Goal: Task Accomplishment & Management: Use online tool/utility

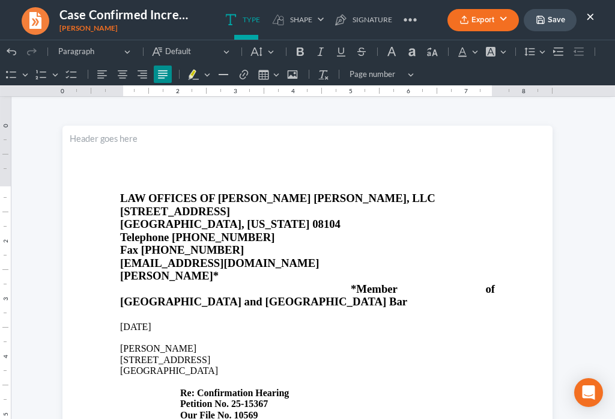
click at [591, 17] on button "×" at bounding box center [590, 16] width 8 height 14
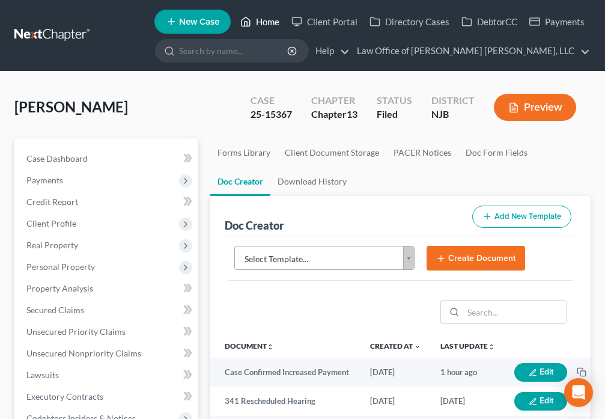
click at [247, 21] on icon at bounding box center [245, 21] width 11 height 14
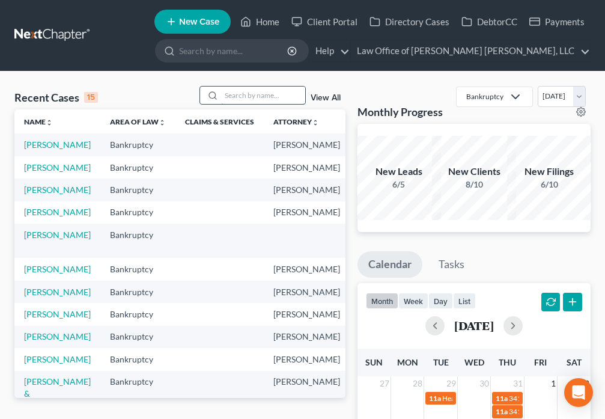
drag, startPoint x: 274, startPoint y: 91, endPoint x: 273, endPoint y: 74, distance: 17.5
click at [273, 91] on input "search" at bounding box center [263, 94] width 84 height 17
type input "[PERSON_NAME]"
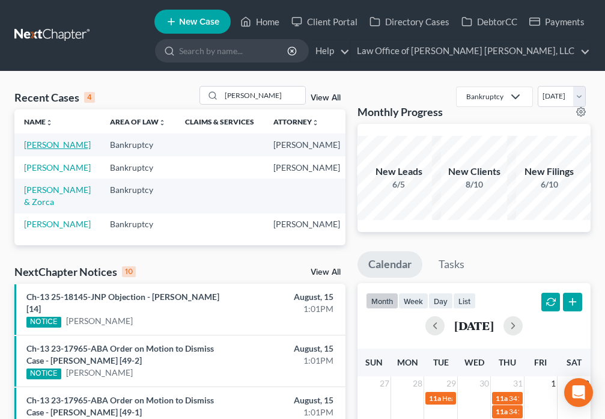
click at [34, 150] on link "[PERSON_NAME]" at bounding box center [57, 144] width 67 height 10
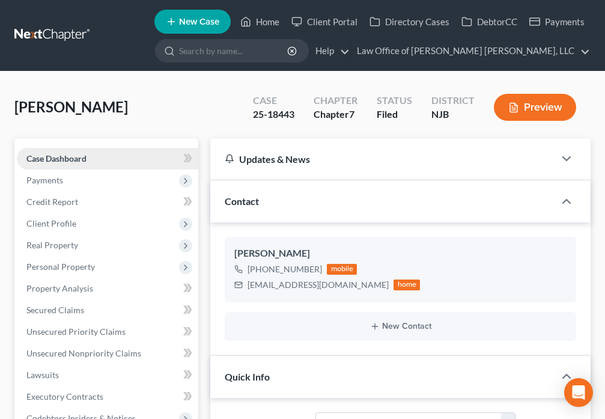
scroll to position [77, 0]
click at [80, 219] on span "Client Profile" at bounding box center [107, 224] width 181 height 22
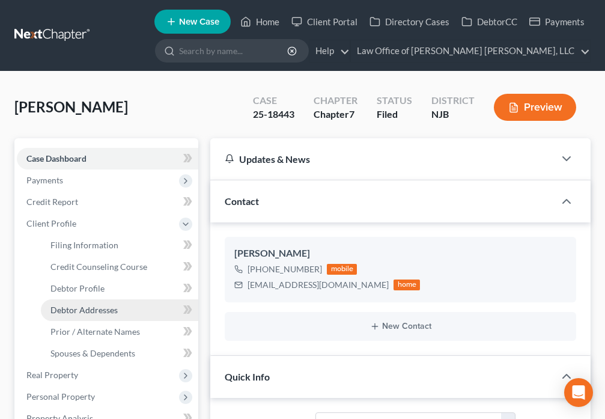
click at [96, 306] on span "Debtor Addresses" at bounding box center [83, 309] width 67 height 10
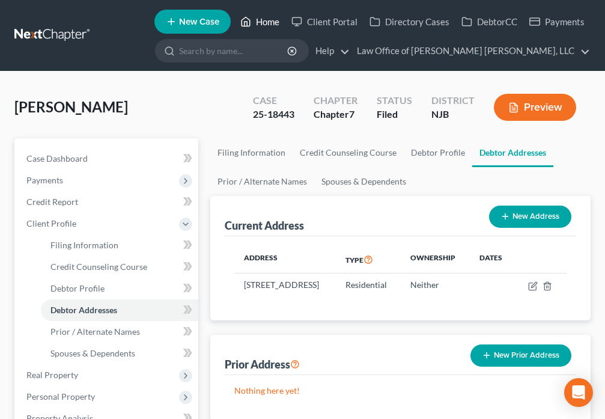
click at [260, 22] on link "Home" at bounding box center [259, 22] width 51 height 22
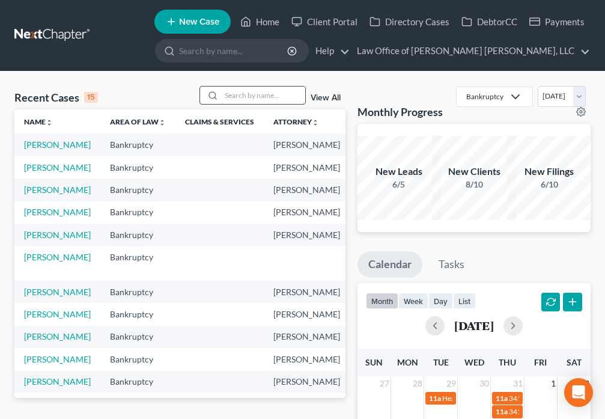
click at [249, 100] on input "search" at bounding box center [263, 94] width 84 height 17
type input "[PERSON_NAME]"
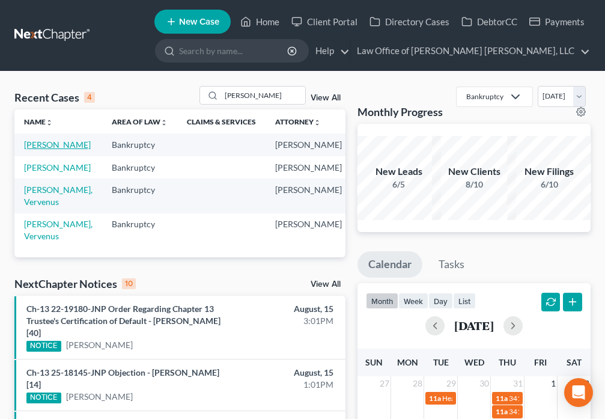
click at [42, 150] on link "[PERSON_NAME]" at bounding box center [57, 144] width 67 height 10
select select "6"
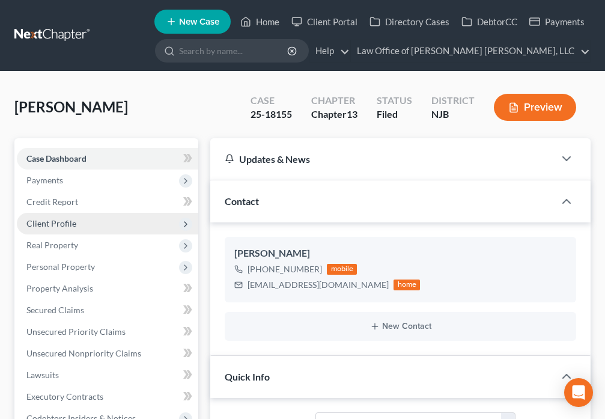
click at [95, 227] on span "Client Profile" at bounding box center [107, 224] width 181 height 22
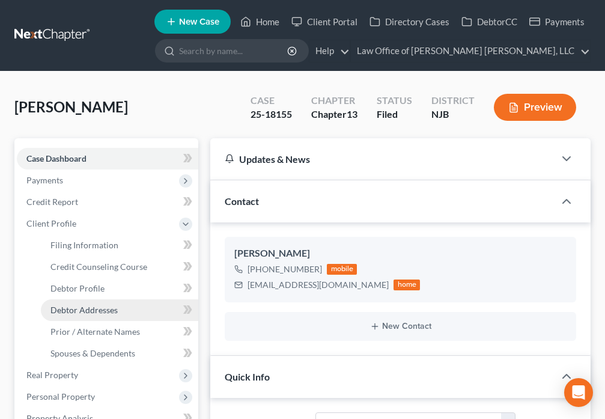
click at [124, 310] on link "Debtor Addresses" at bounding box center [119, 310] width 157 height 22
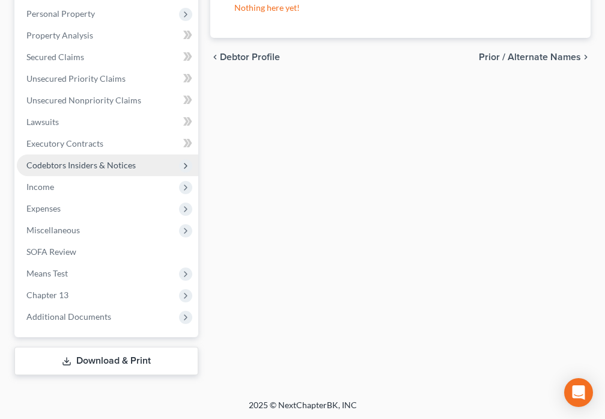
scroll to position [384, 0]
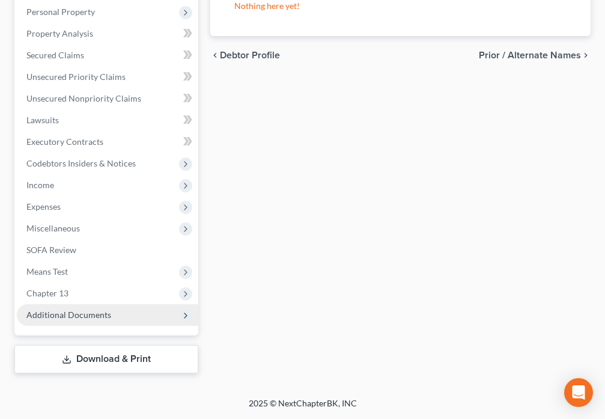
click at [109, 314] on span "Additional Documents" at bounding box center [68, 314] width 85 height 10
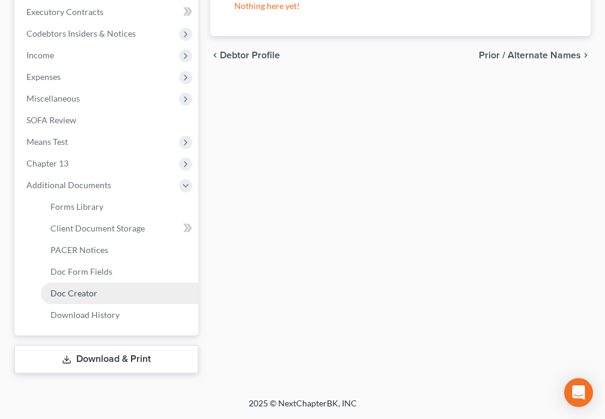
click at [115, 295] on link "Doc Creator" at bounding box center [119, 293] width 157 height 22
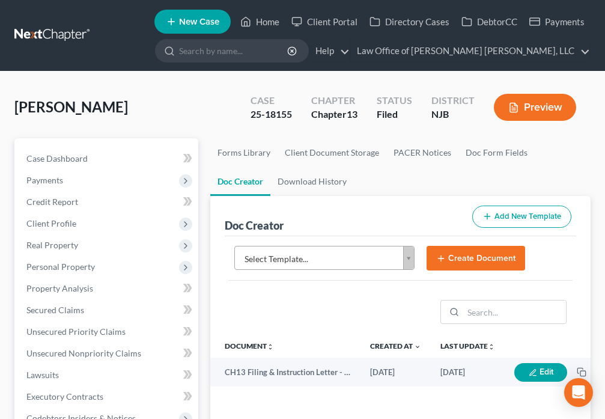
click at [407, 264] on body "Home New Case Client Portal Directory Cases DebtorCC Payments Law Office of [PE…" at bounding box center [302, 401] width 605 height 803
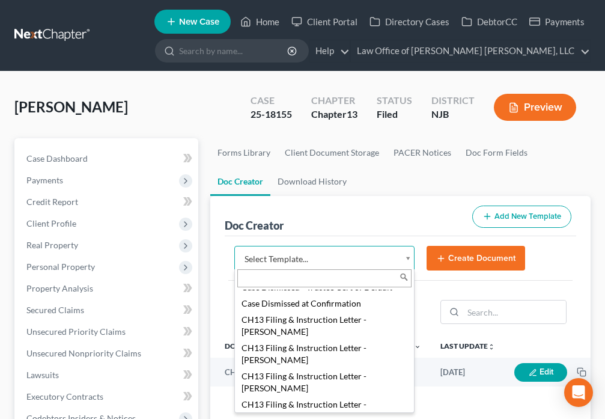
scroll to position [323, 0]
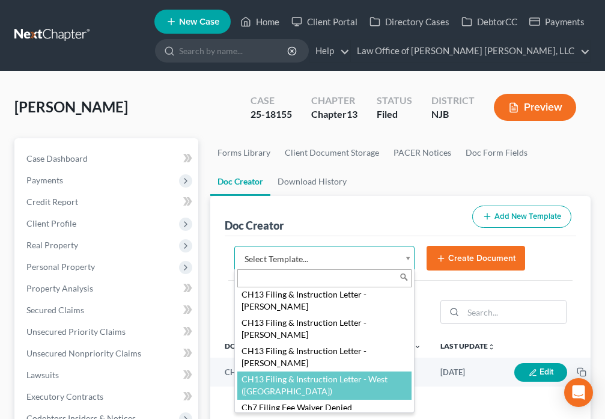
select select "94023"
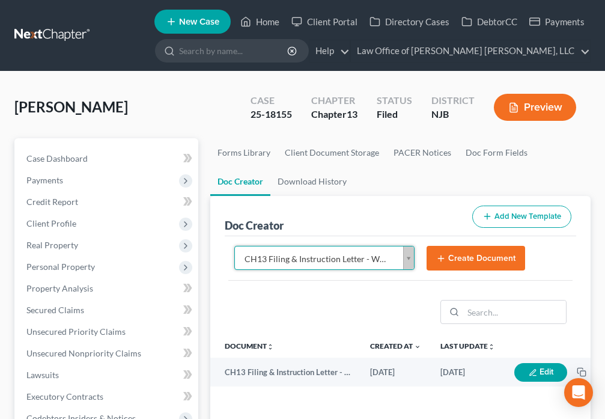
type input "s"
type input "sh"
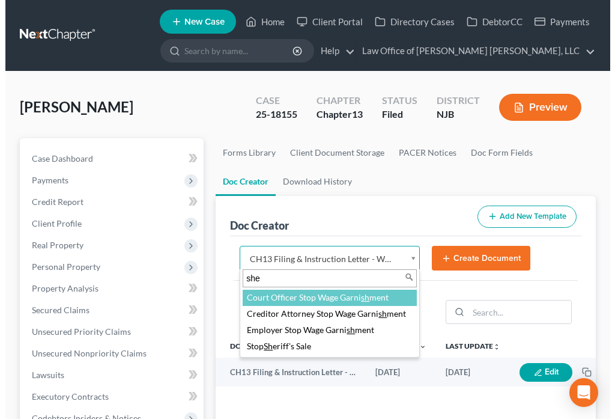
scroll to position [0, 0]
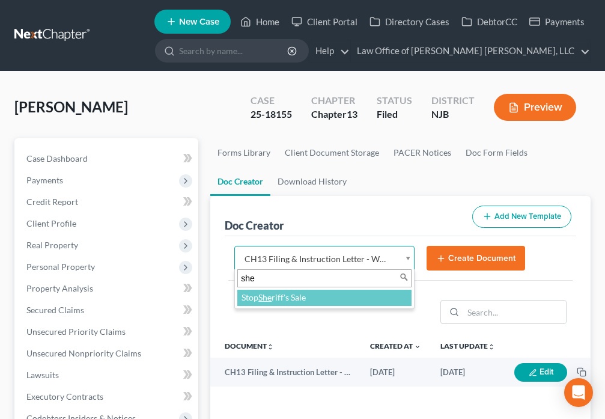
type input "she"
select select "112129"
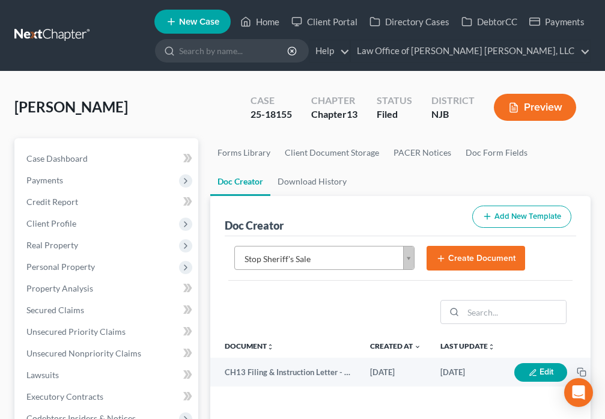
click at [490, 258] on button "Create Document" at bounding box center [475, 258] width 98 height 25
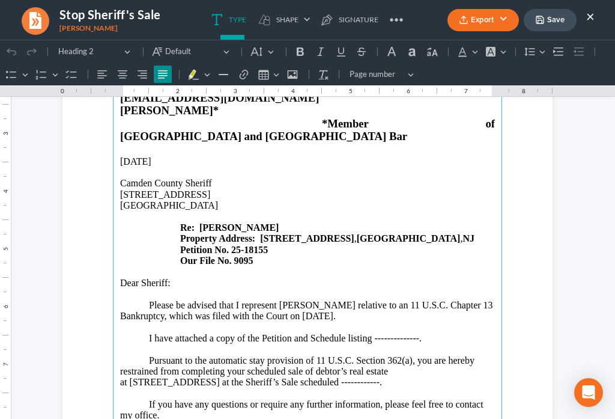
scroll to position [210, 0]
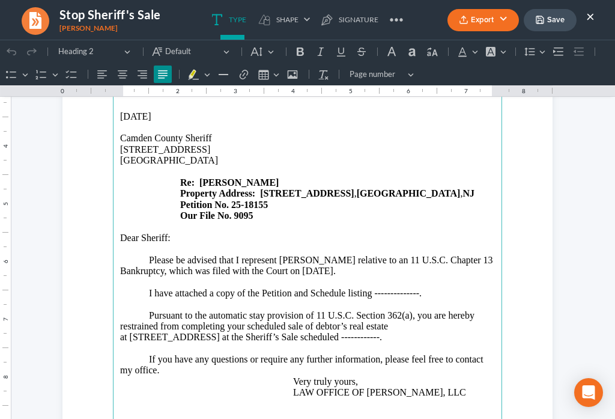
click at [414, 288] on p "I have attached a copy of the Petition and Schedule listing --------------." at bounding box center [307, 293] width 375 height 11
